Goal: Find contact information: Find contact information

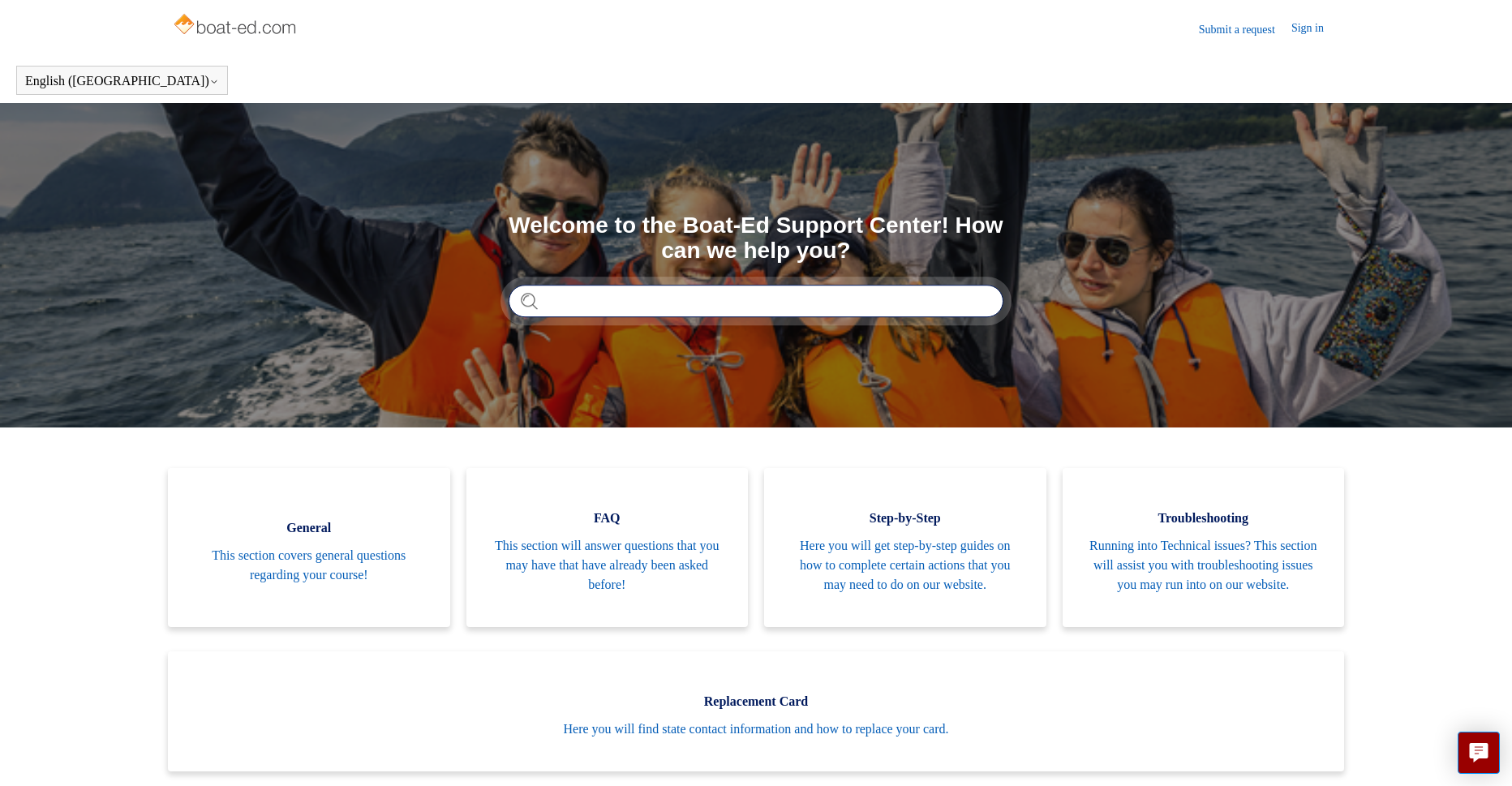
click at [736, 305] on input "Search" at bounding box center [756, 300] width 495 height 32
type input "**********"
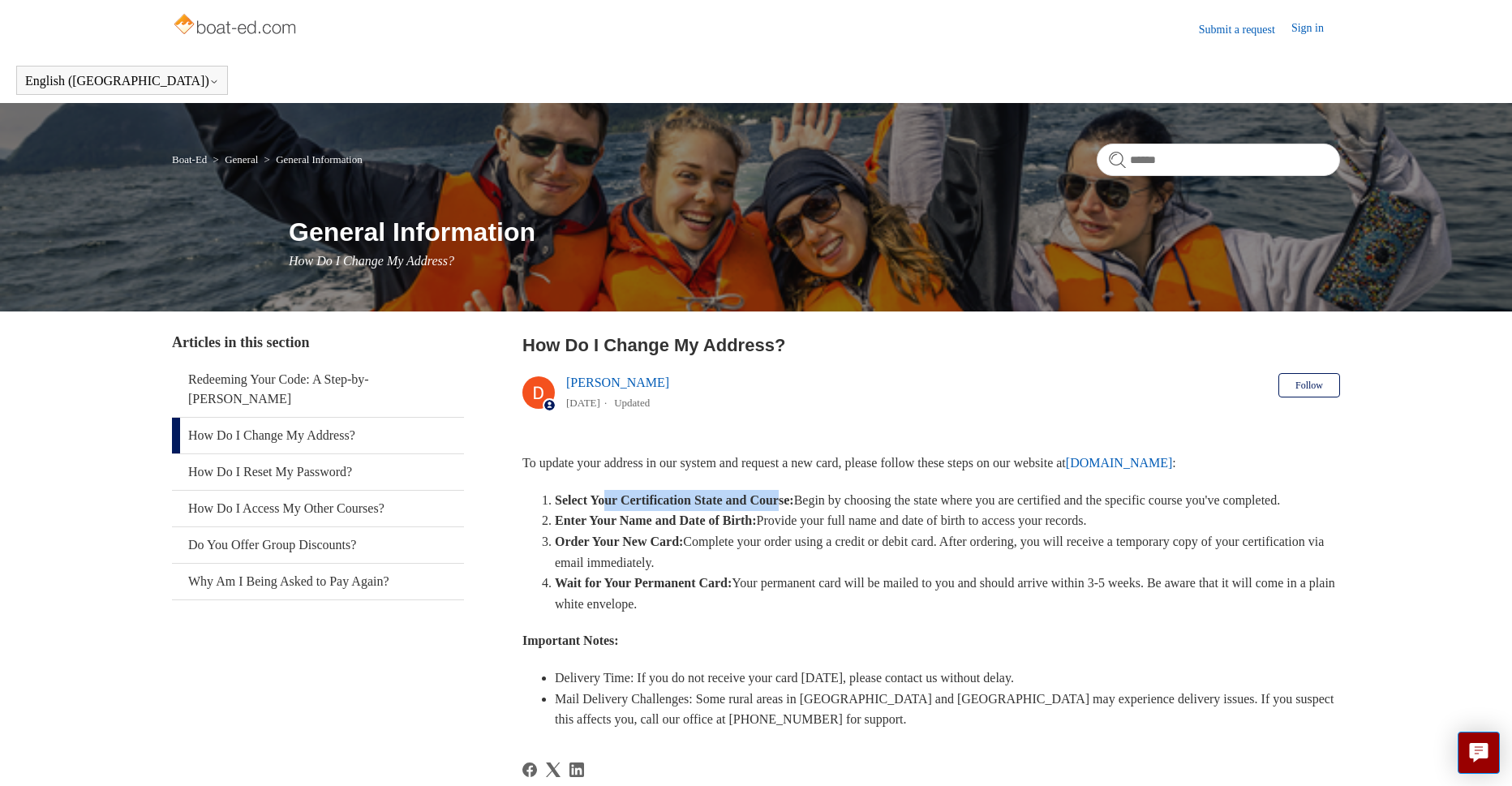
drag, startPoint x: 613, startPoint y: 499, endPoint x: 822, endPoint y: 505, distance: 209.1
click at [794, 505] on strong "Select Your Certification State and Course:" at bounding box center [674, 500] width 239 height 14
click at [773, 511] on li "Select Your Certification State and Course: Begin by choosing the state where y…" at bounding box center [947, 501] width 785 height 21
drag, startPoint x: 650, startPoint y: 566, endPoint x: 729, endPoint y: 565, distance: 79.0
click at [729, 565] on li "Order Your New Card: Complete your order using a credit or debit card. After or…" at bounding box center [947, 551] width 785 height 42
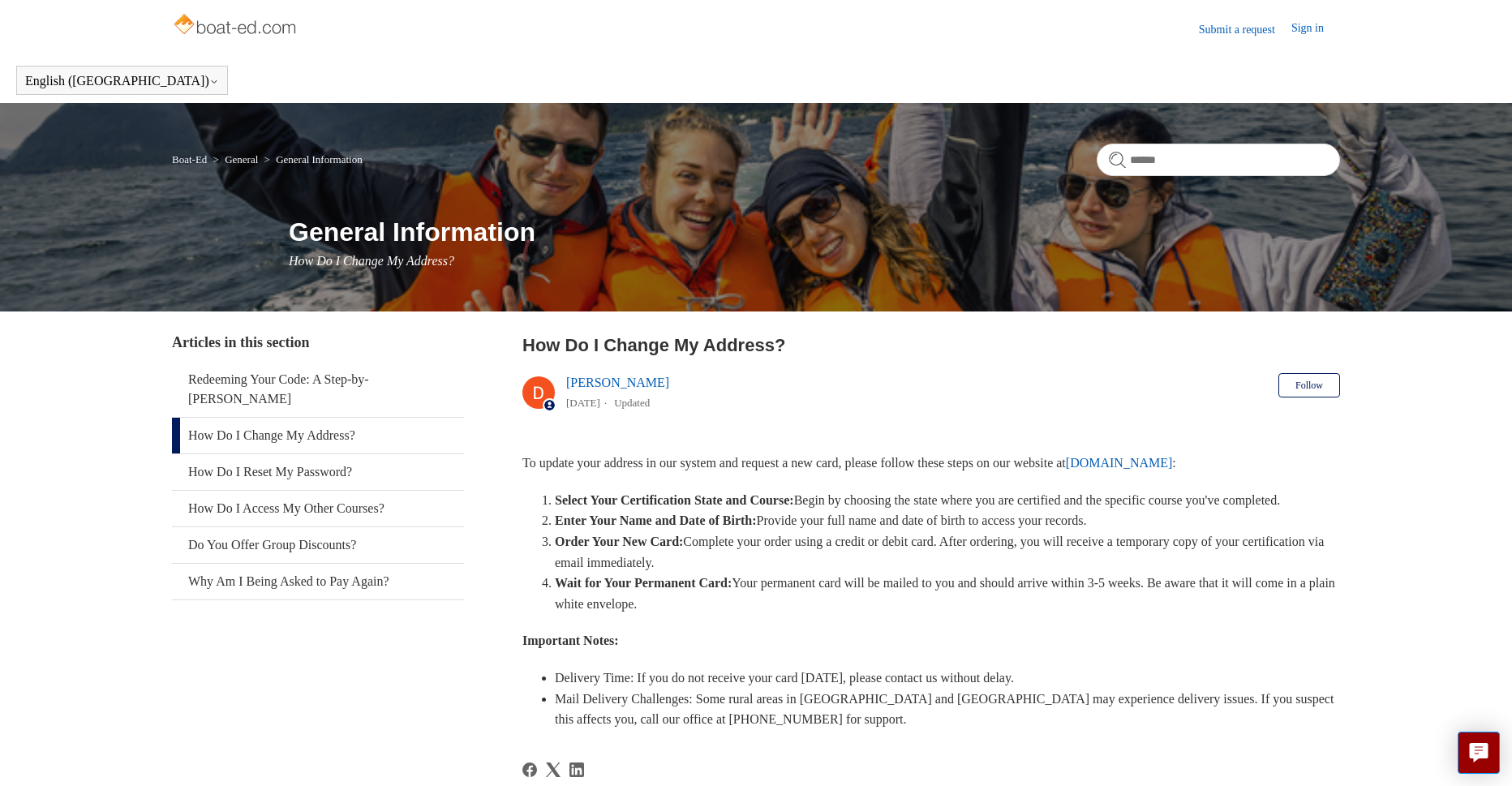
drag, startPoint x: 612, startPoint y: 578, endPoint x: 621, endPoint y: 585, distance: 11.4
click at [611, 573] on li "Order Your New Card: Complete your order using a credit or debit card. After or…" at bounding box center [947, 551] width 785 height 42
click at [1205, 30] on link "Submit a request" at bounding box center [1244, 30] width 92 height 17
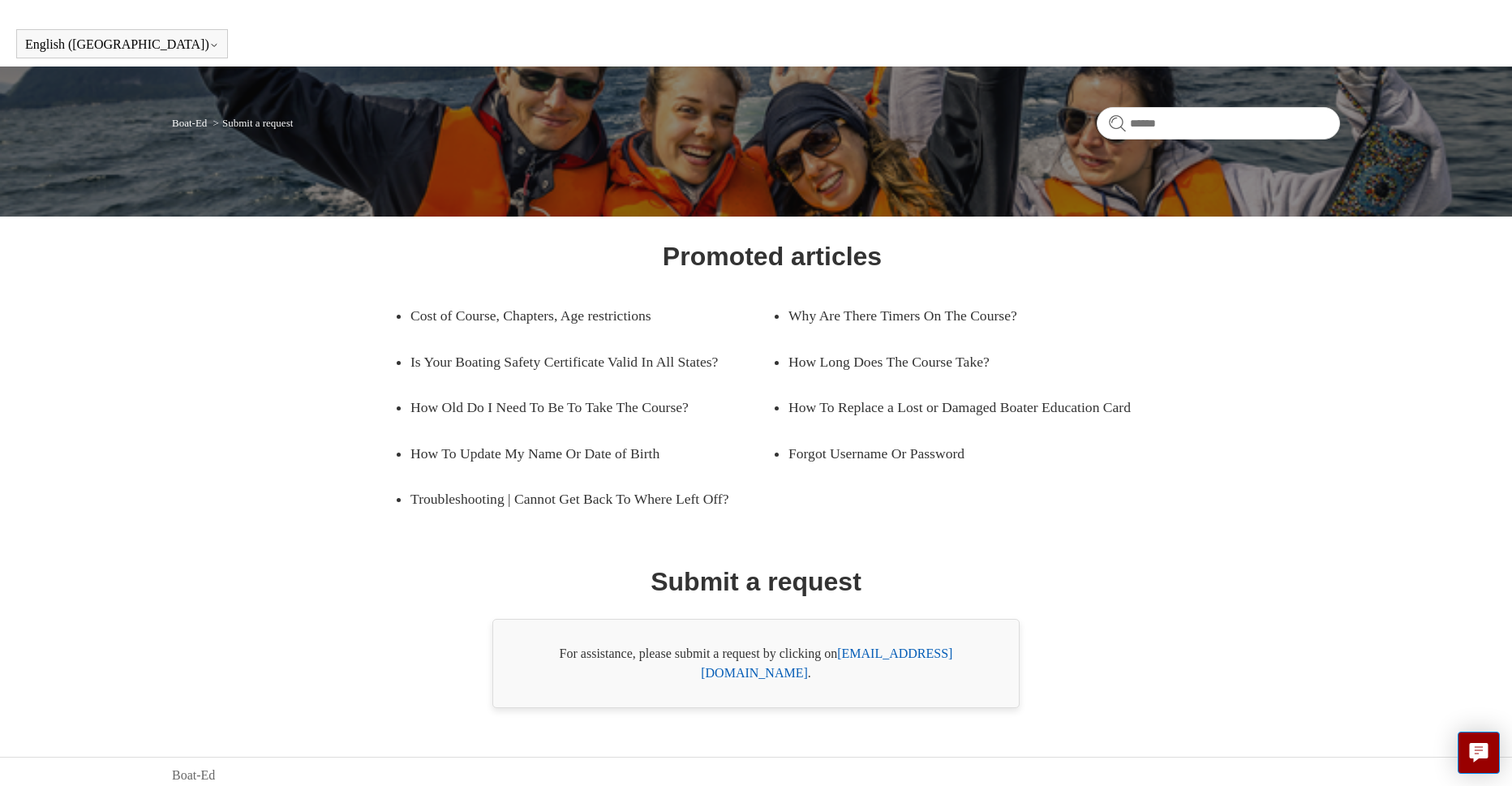
scroll to position [45, 0]
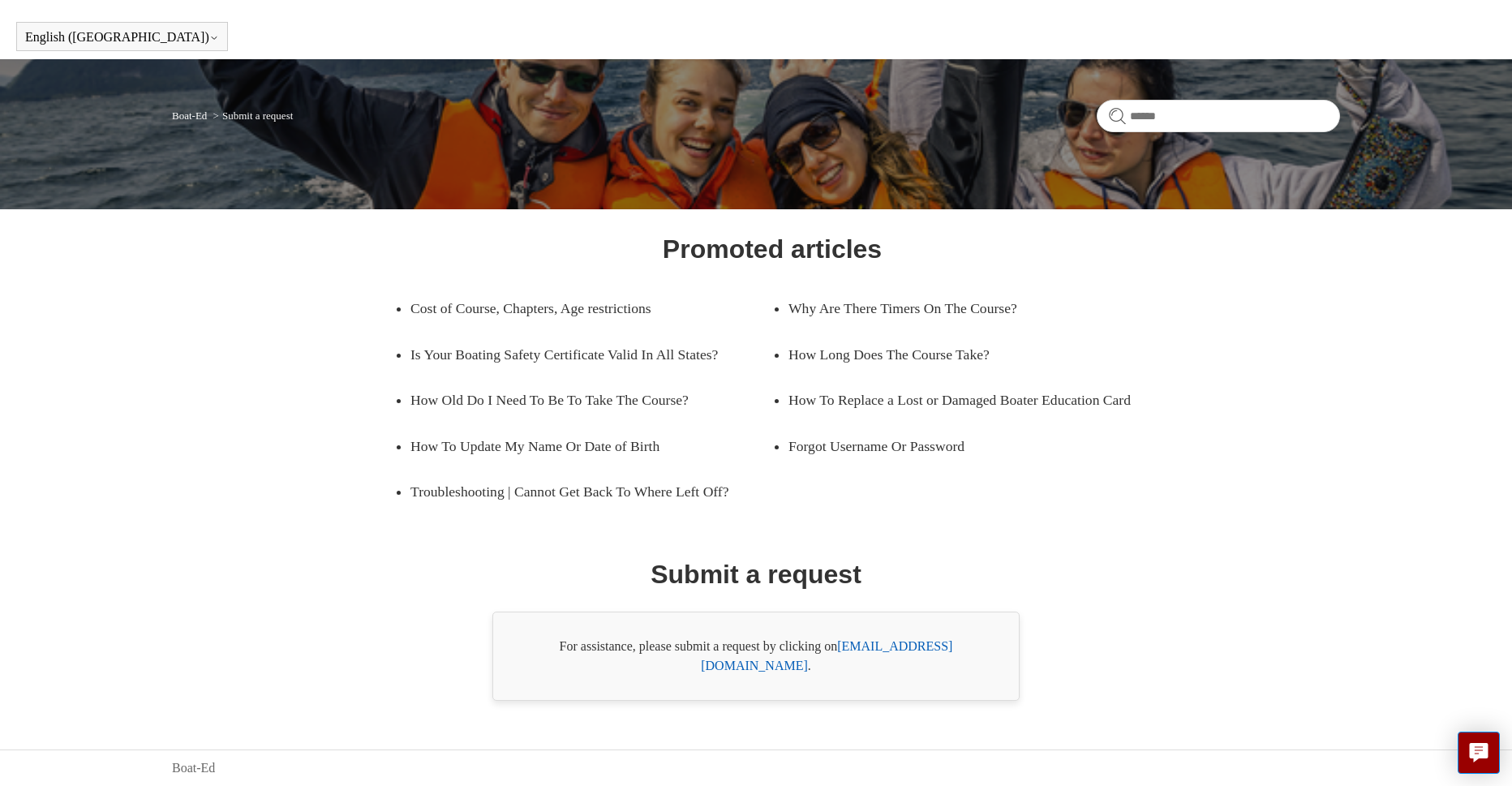
click at [871, 671] on link "[EMAIL_ADDRESS][DOMAIN_NAME]" at bounding box center [826, 656] width 251 height 33
